Goal: Information Seeking & Learning: Learn about a topic

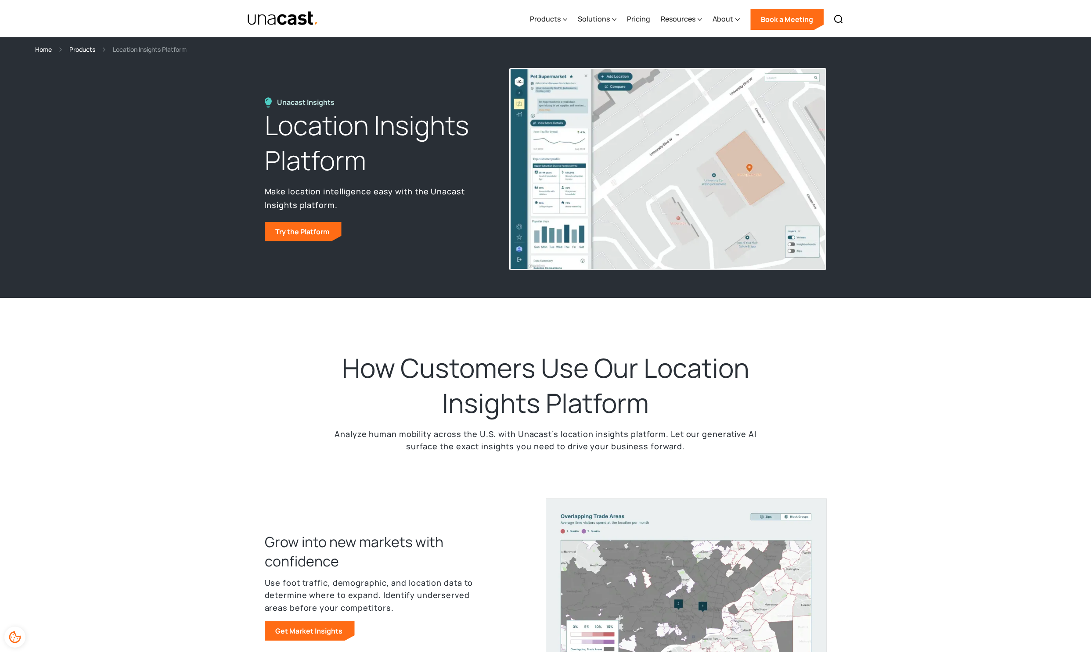
click at [544, 235] on img at bounding box center [668, 169] width 316 height 202
click at [309, 235] on link "Try the Platform" at bounding box center [303, 231] width 77 height 19
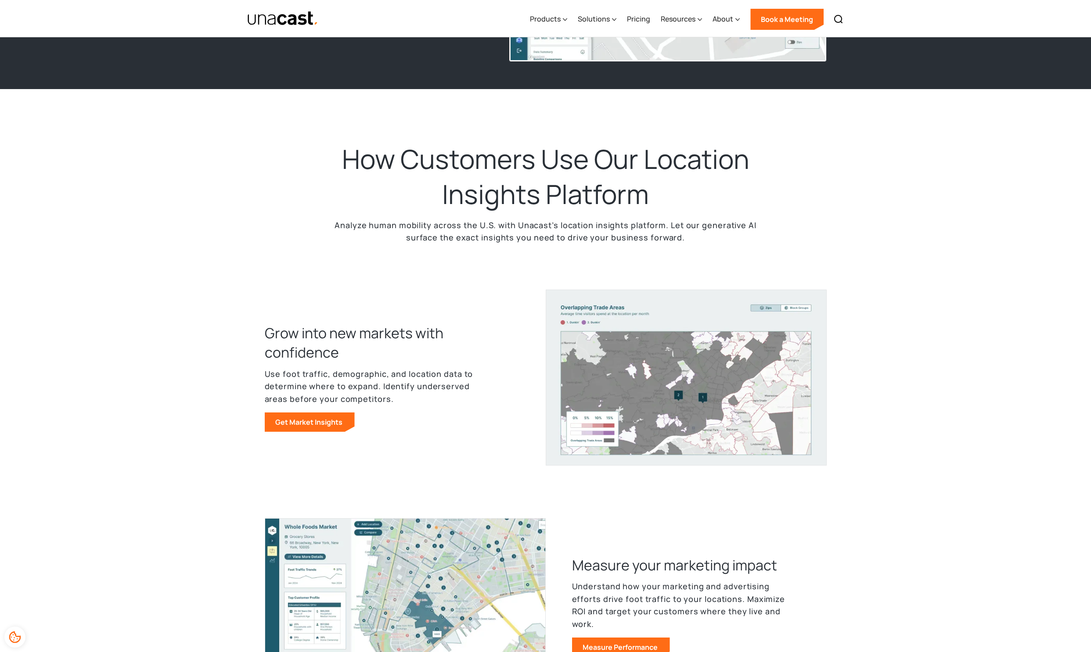
scroll to position [211, 0]
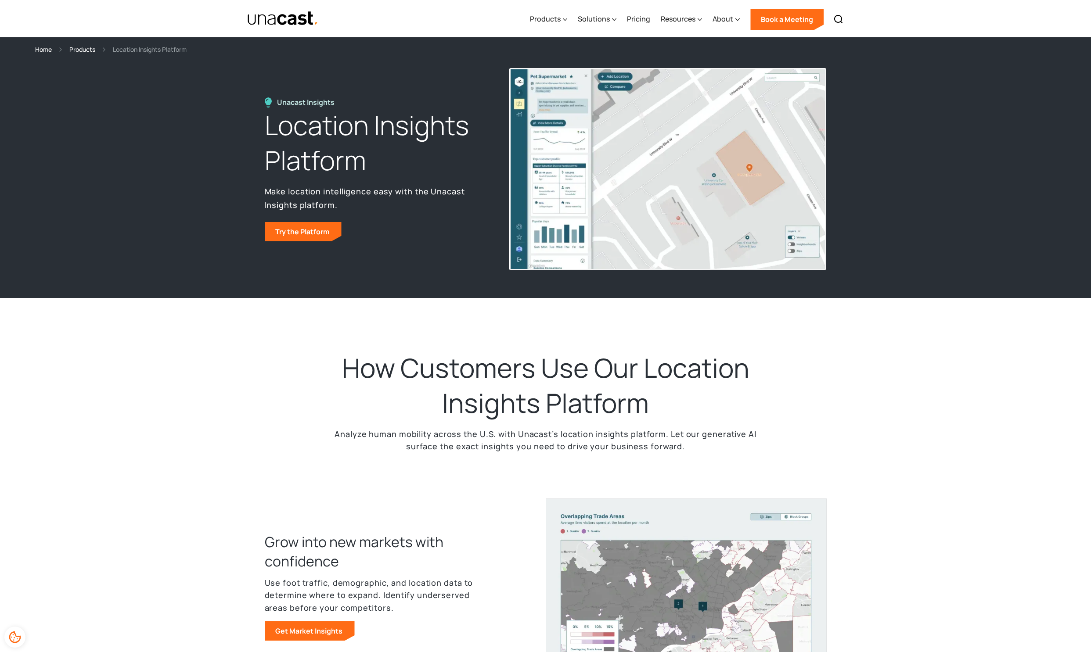
click at [83, 43] on section "Home Products Location Insights Platform" at bounding box center [545, 45] width 1091 height 17
click at [90, 50] on div "Products" at bounding box center [82, 49] width 26 height 10
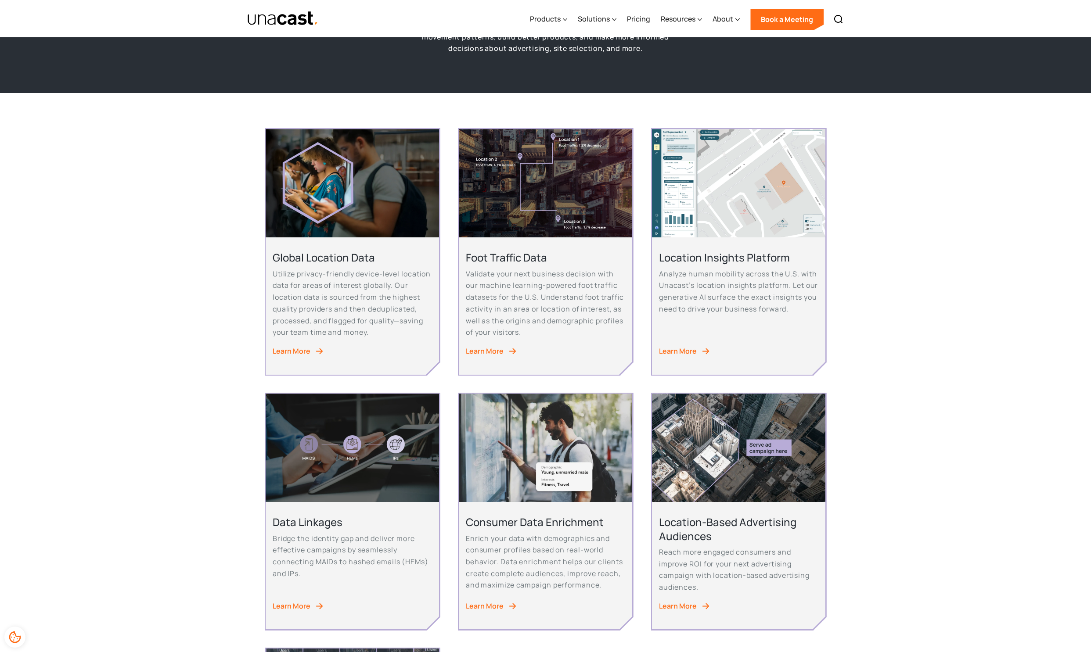
scroll to position [106, 0]
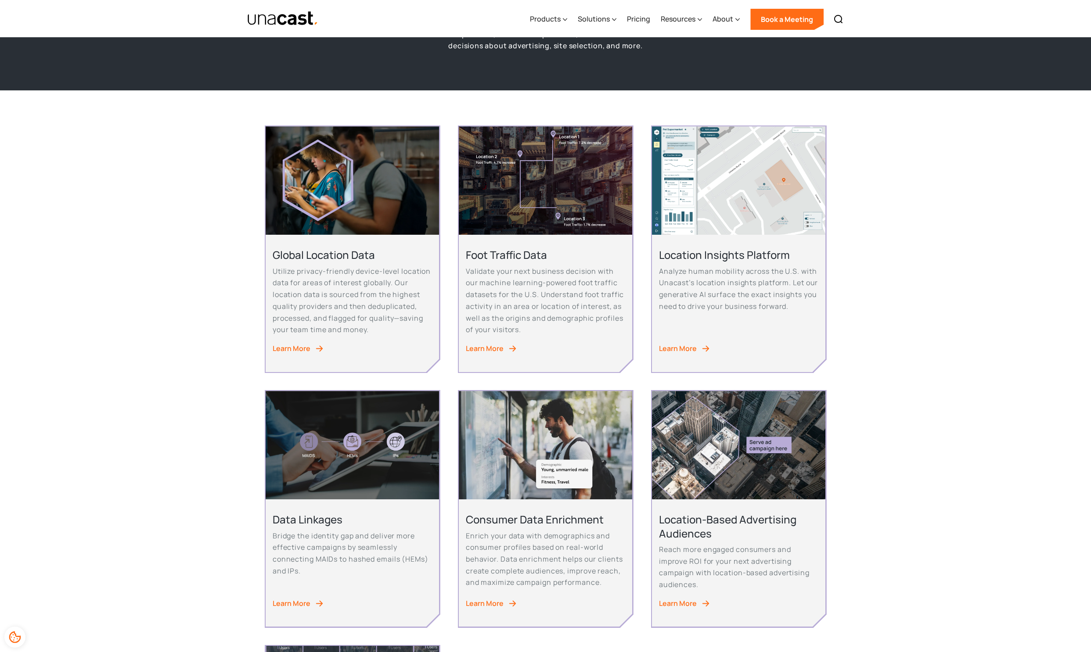
click at [355, 343] on link "Learn More" at bounding box center [352, 349] width 159 height 12
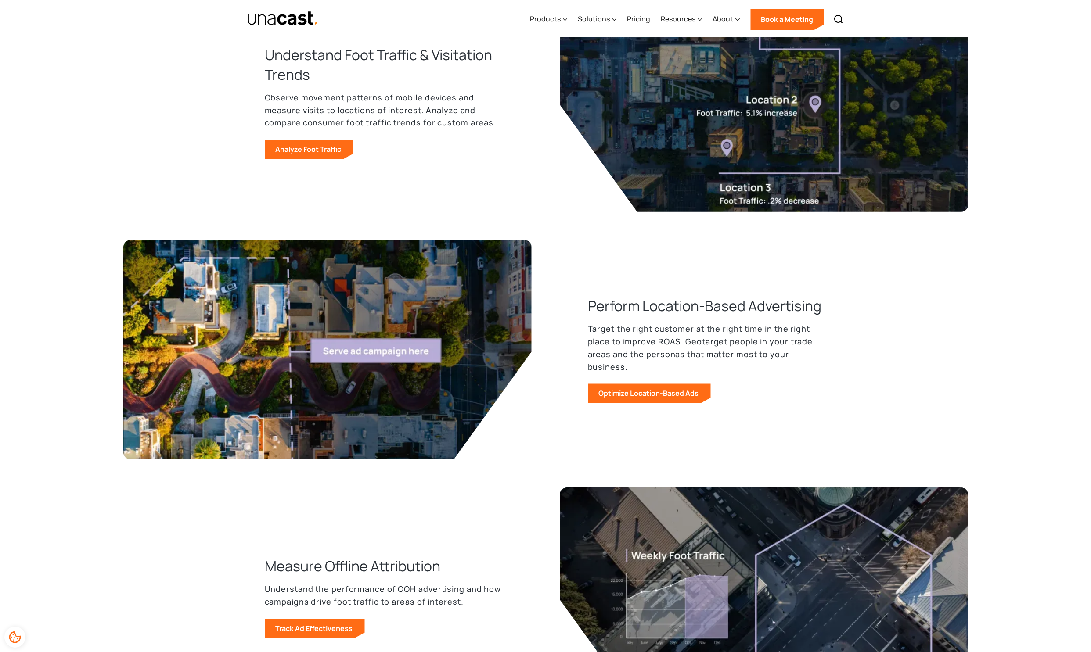
scroll to position [683, 0]
